Goal: Task Accomplishment & Management: Manage account settings

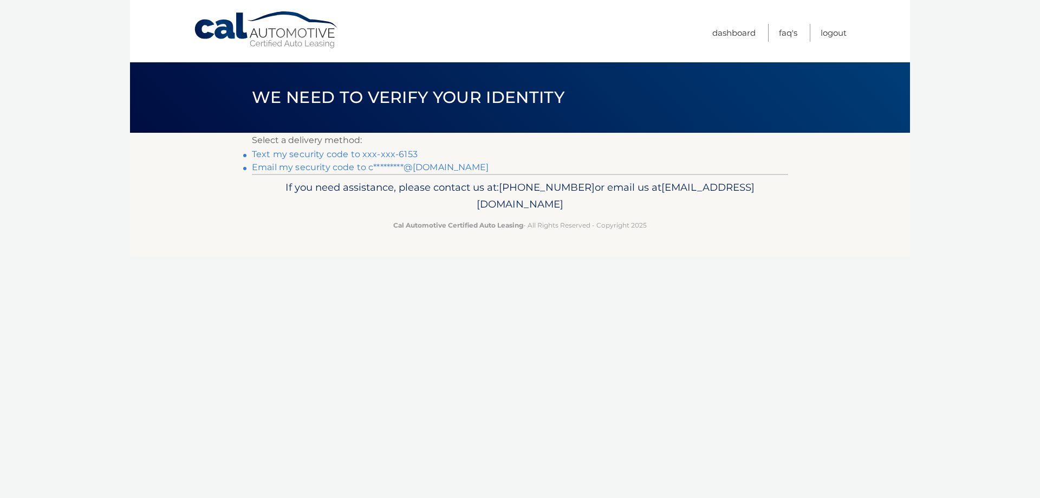
click at [375, 154] on link "Text my security code to xxx-xxx-6153" at bounding box center [335, 154] width 166 height 10
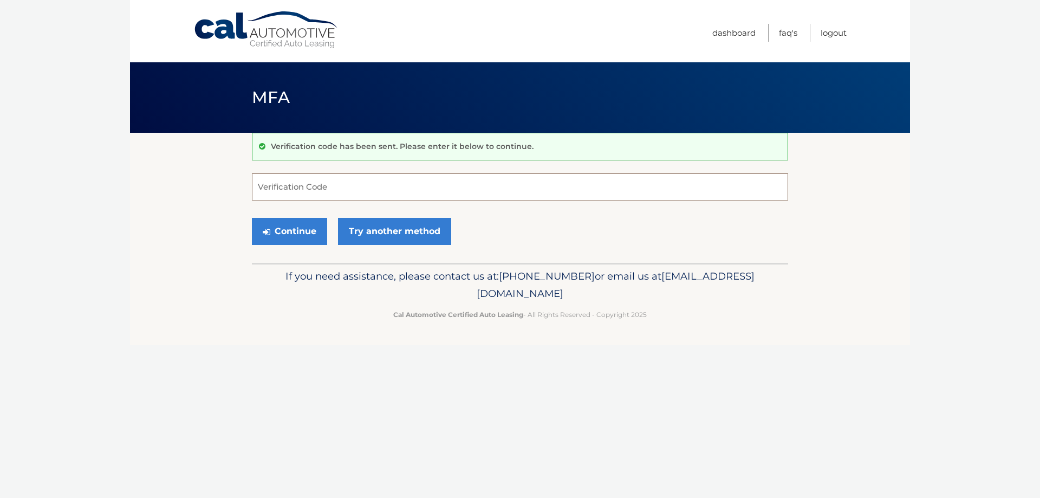
click at [370, 180] on input "Verification Code" at bounding box center [520, 186] width 536 height 27
type input "692727"
click at [293, 236] on button "Continue" at bounding box center [289, 231] width 75 height 27
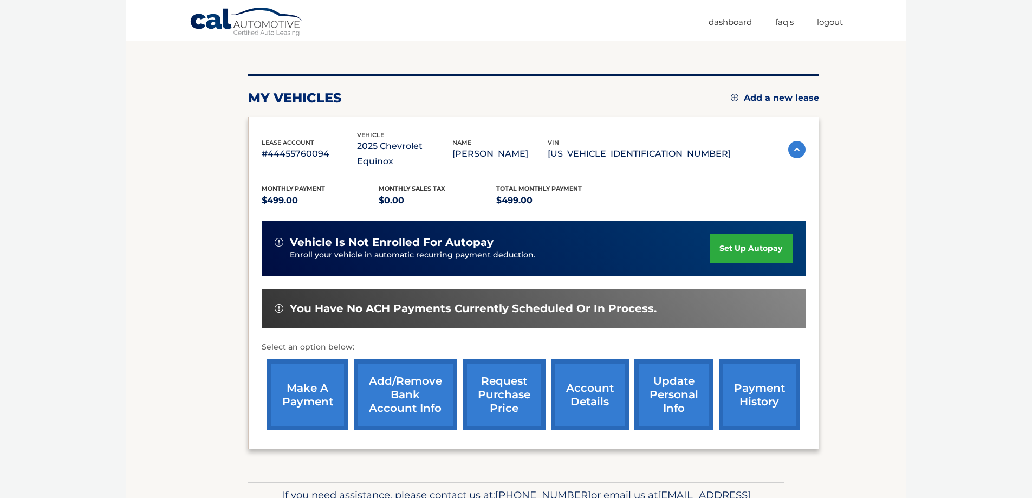
scroll to position [108, 0]
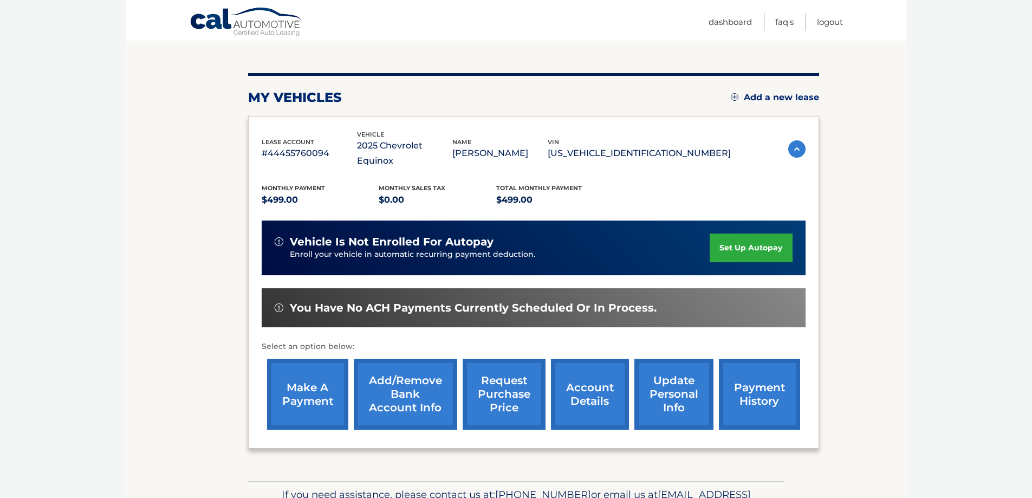
click at [296, 377] on link "make a payment" at bounding box center [307, 394] width 81 height 71
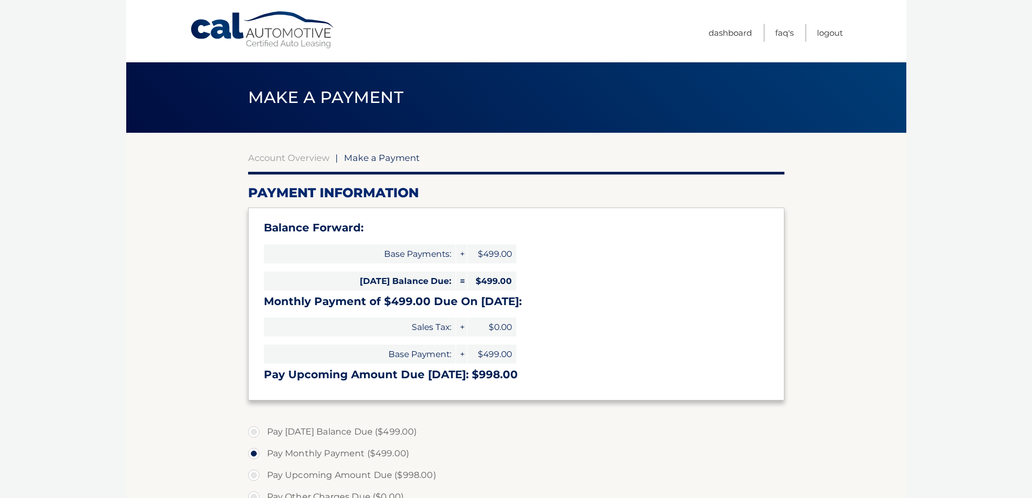
select select "NWRjNjQwYTgtNDYzZC00MTI0LTg1ZTItMDdjZjM4OGNmYWEy"
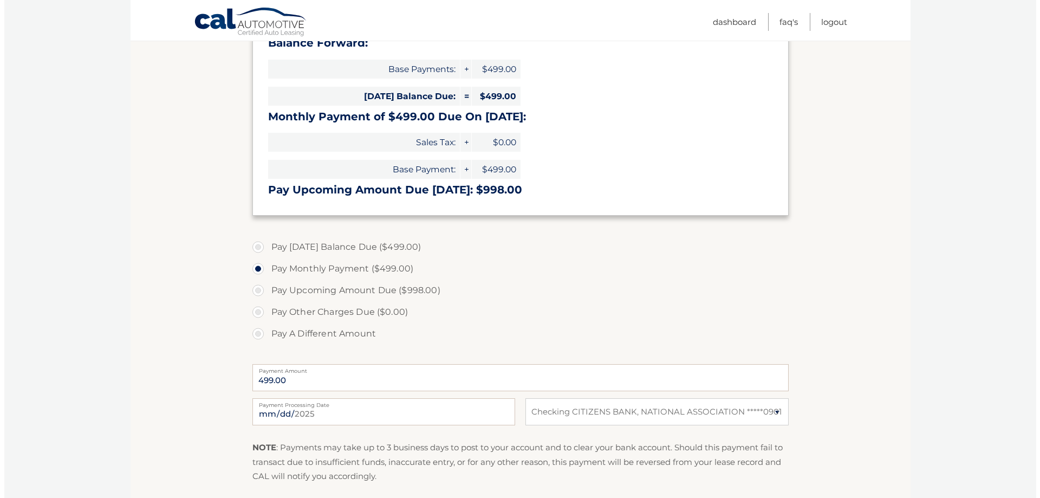
scroll to position [217, 0]
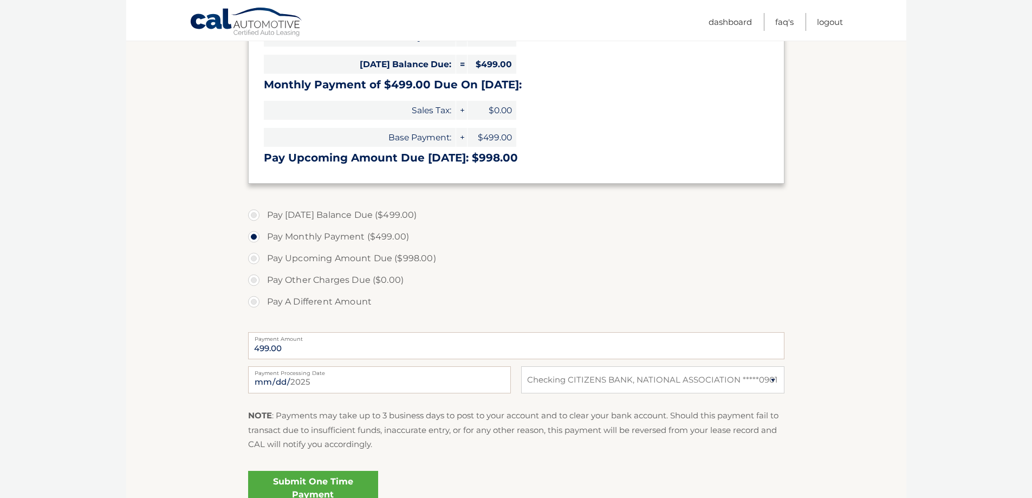
click at [306, 483] on link "Submit One Time Payment" at bounding box center [313, 488] width 130 height 35
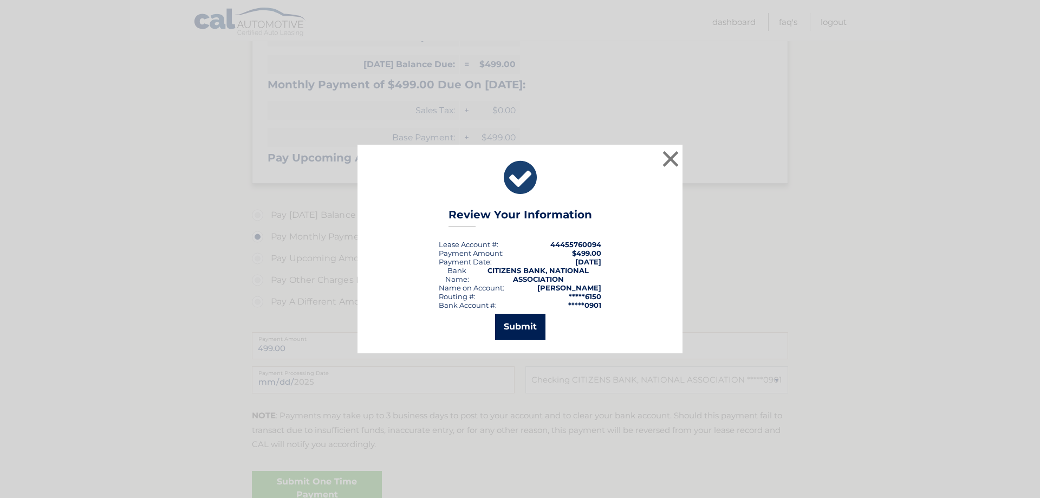
click at [522, 320] on button "Submit" at bounding box center [520, 327] width 50 height 26
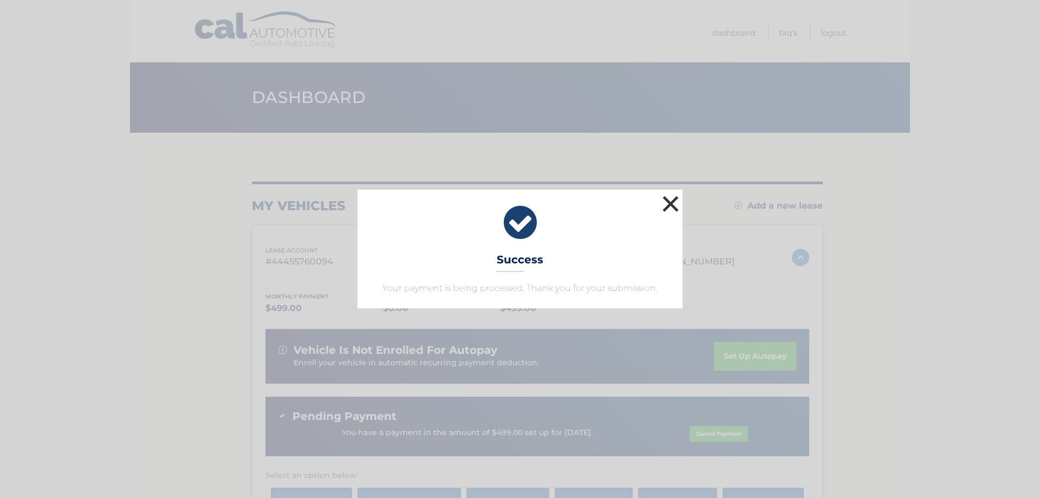
click at [677, 202] on button "×" at bounding box center [671, 204] width 22 height 22
